Goal: Task Accomplishment & Management: Use online tool/utility

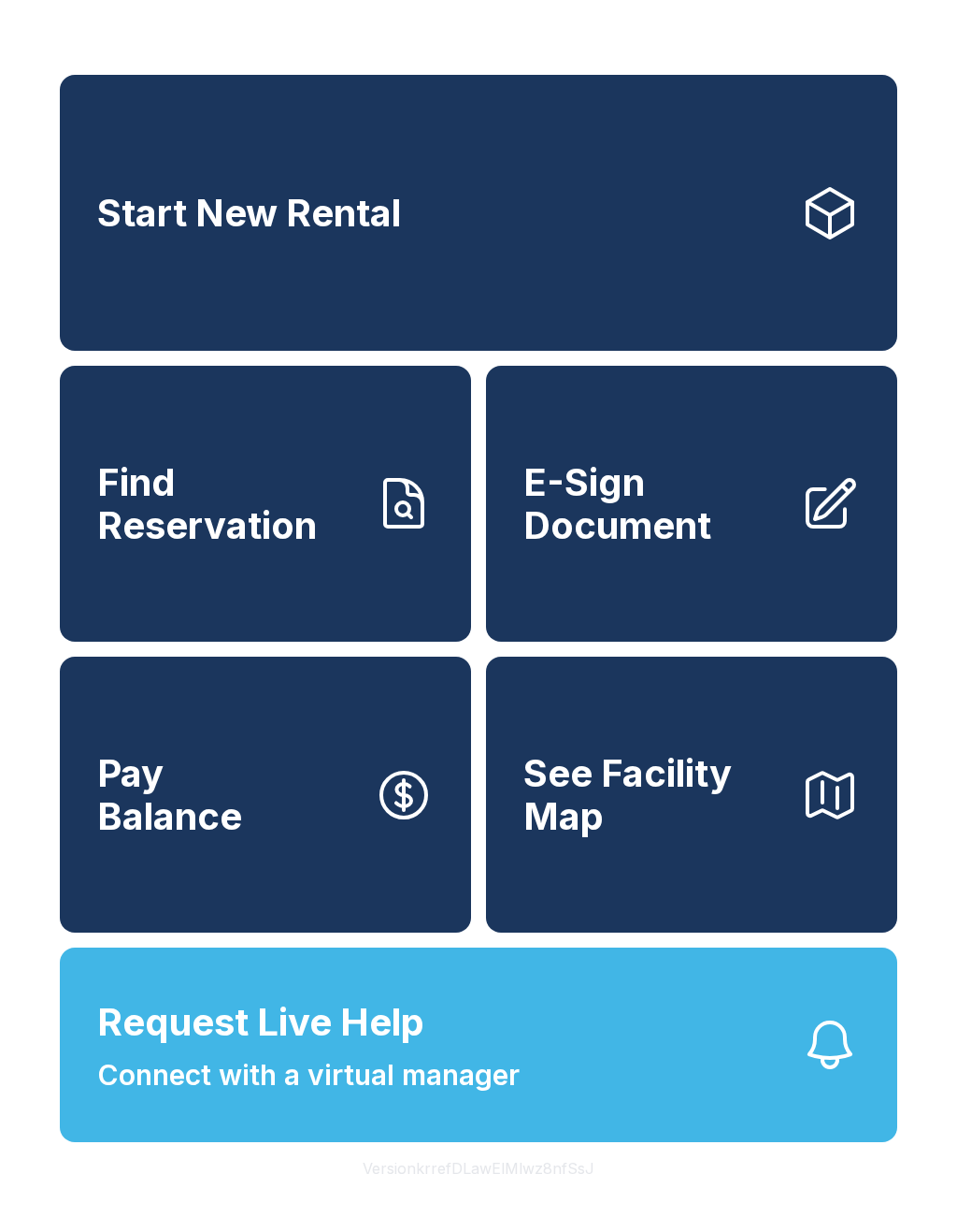
click at [684, 546] on span "E-Sign Document" at bounding box center [654, 504] width 262 height 85
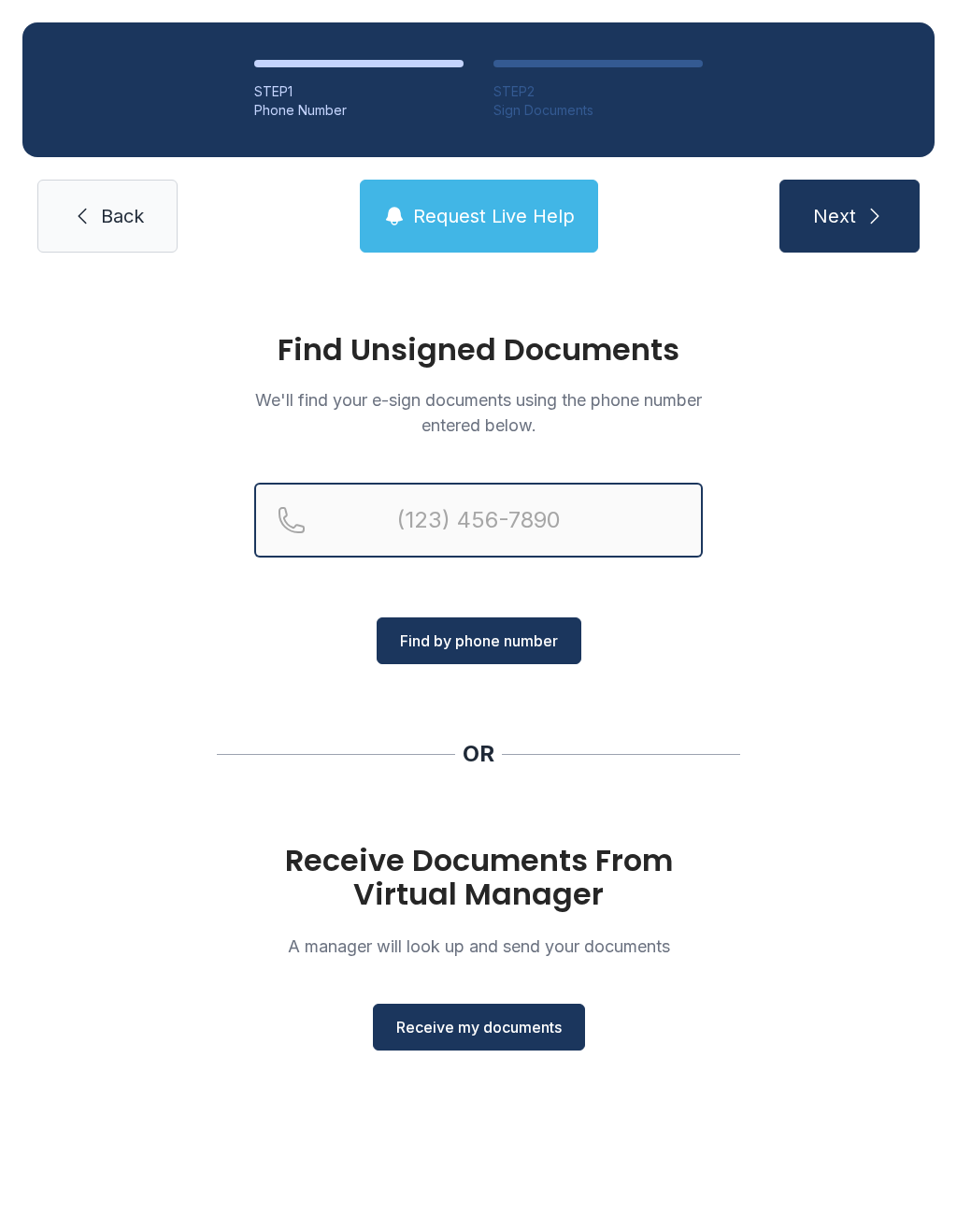
click at [340, 512] on input "Reservation phone number" at bounding box center [478, 519] width 449 height 74
type input "[PHONE_NUMBER]"
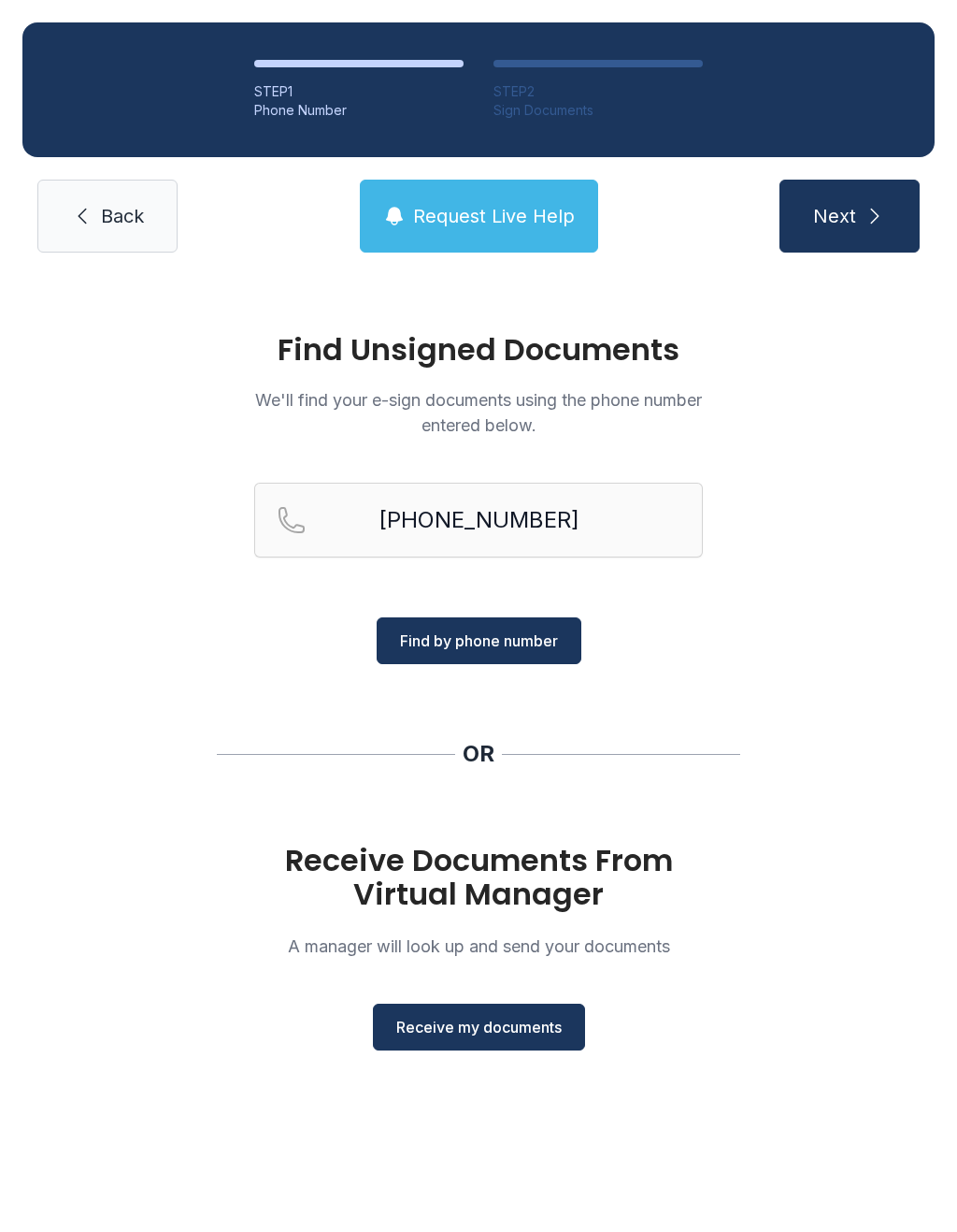
click at [488, 656] on button "Find by phone number" at bounding box center [478, 640] width 205 height 47
click at [518, 638] on span "Find by phone number" at bounding box center [478, 640] width 158 height 23
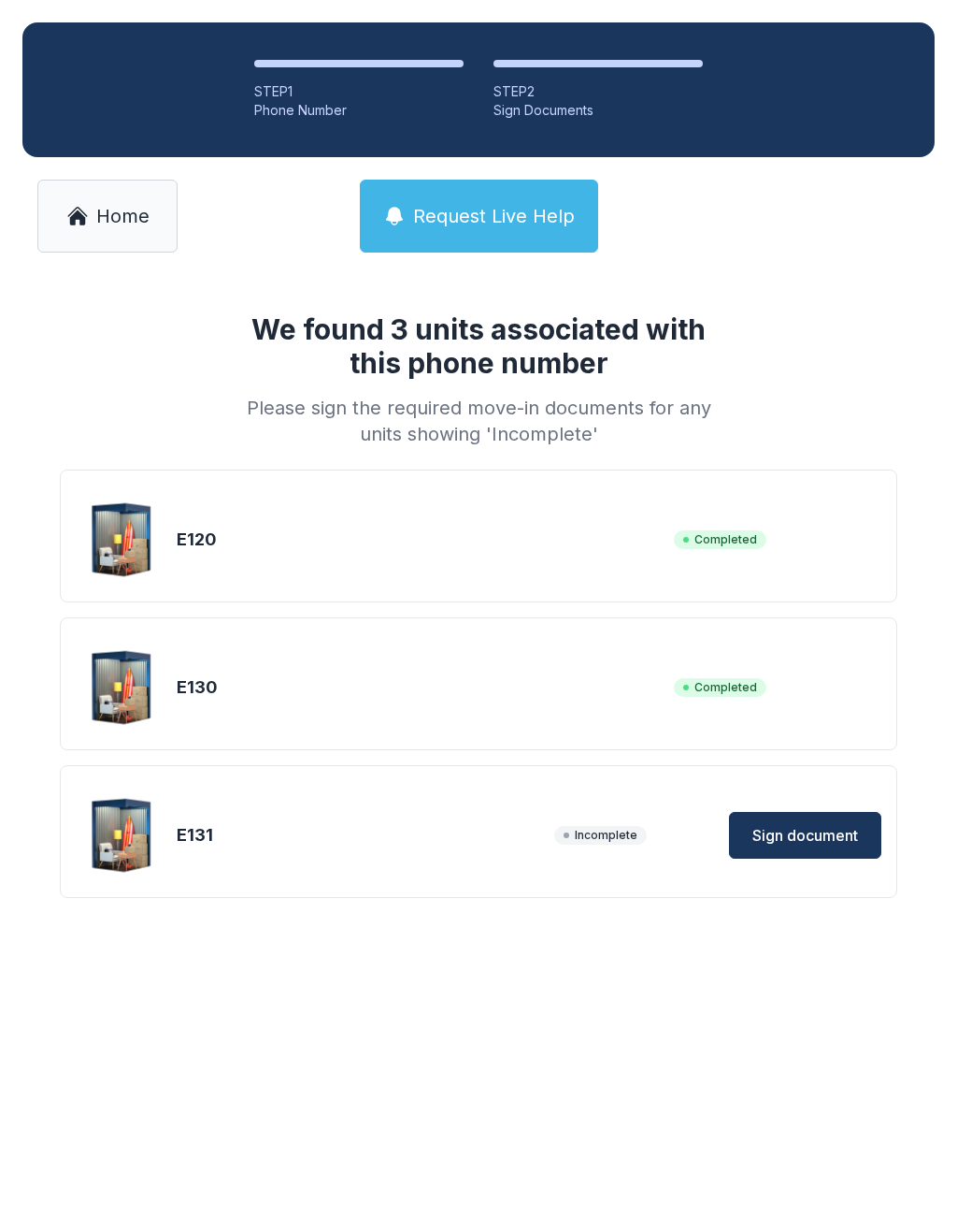
click at [823, 845] on span "Sign document" at bounding box center [805, 835] width 106 height 23
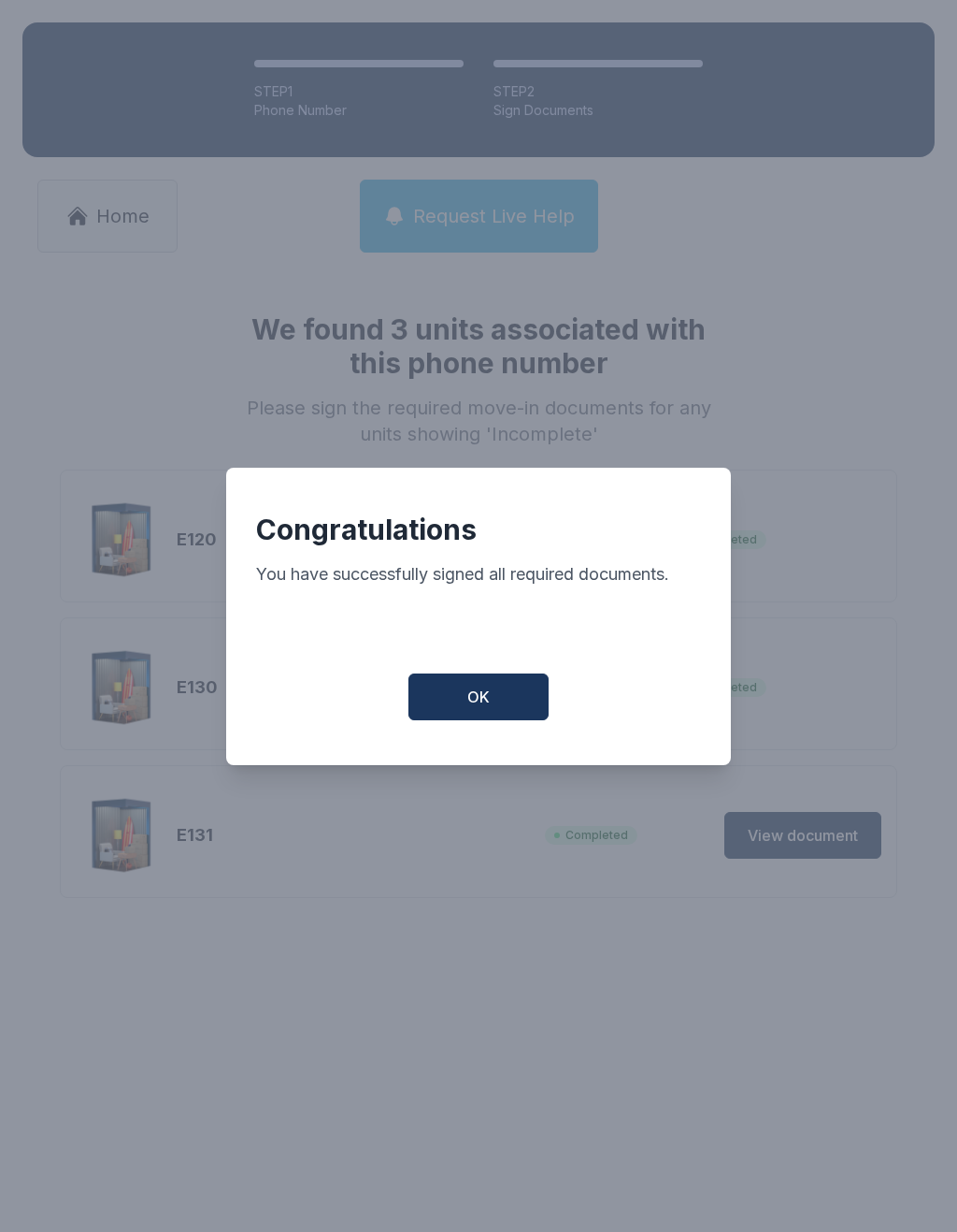
click at [501, 708] on button "OK" at bounding box center [478, 696] width 141 height 47
